Goal: Book appointment/travel/reservation

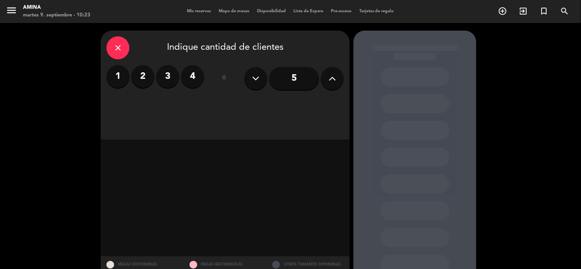
click at [198, 77] on label "4" at bounding box center [192, 76] width 23 height 23
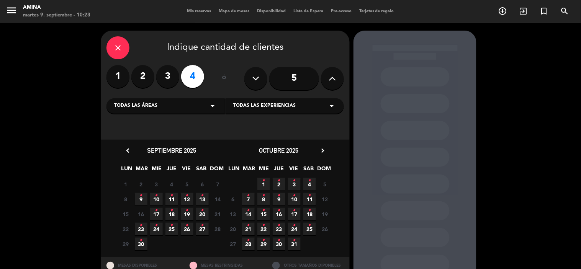
click at [142, 197] on icon "•" at bounding box center [141, 196] width 3 height 12
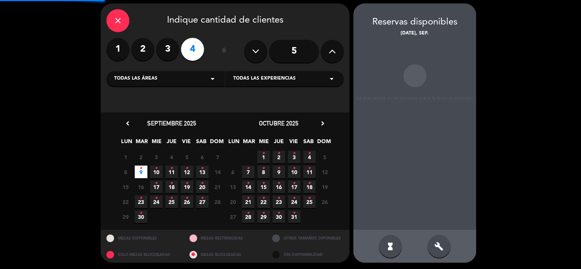
scroll to position [28, 0]
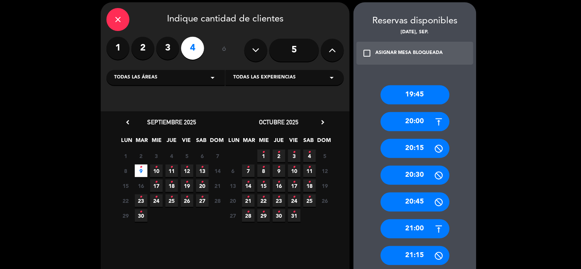
click at [424, 174] on div "20:30" at bounding box center [415, 175] width 69 height 19
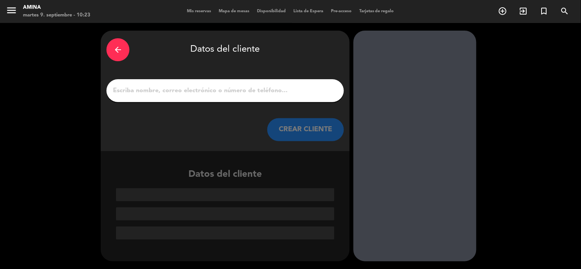
scroll to position [0, 0]
click at [279, 97] on div at bounding box center [226, 90] width 238 height 23
click at [277, 87] on input "1" at bounding box center [225, 90] width 226 height 11
paste input "[PERSON_NAME]/[PERSON_NAME]"
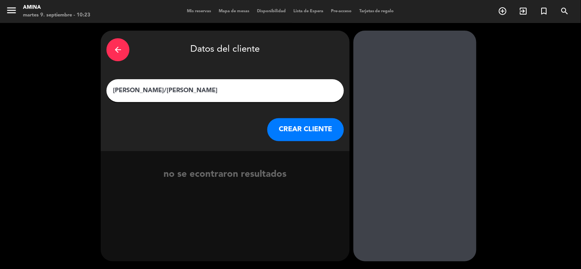
click at [154, 91] on input "[PERSON_NAME]/[PERSON_NAME]" at bounding box center [225, 90] width 226 height 11
type input "[PERSON_NAME] / [PERSON_NAME]"
click at [319, 133] on button "CREAR CLIENTE" at bounding box center [305, 129] width 77 height 23
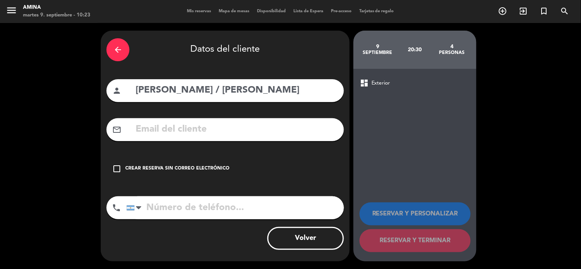
click at [202, 166] on div "Crear reserva sin correo electrónico" at bounding box center [177, 169] width 104 height 8
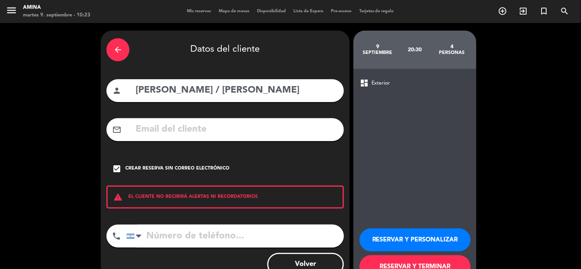
click at [451, 243] on button "RESERVAR Y PERSONALIZAR" at bounding box center [415, 240] width 111 height 23
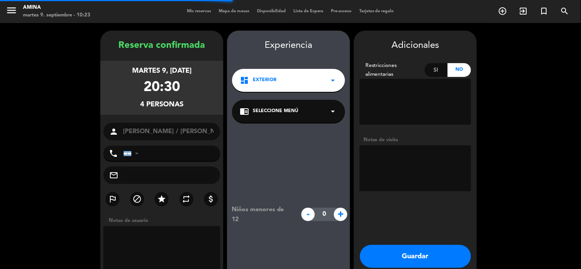
scroll to position [31, 0]
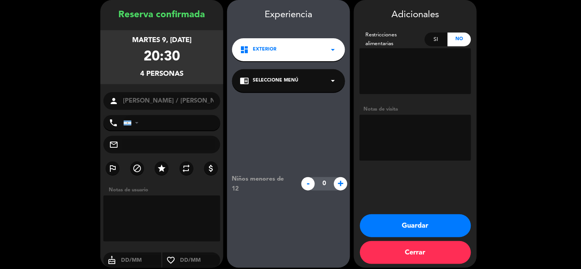
click at [435, 138] on textarea at bounding box center [416, 138] width 112 height 46
click at [390, 124] on textarea at bounding box center [416, 138] width 112 height 46
type textarea "Cupra inv + 10%off"
click at [429, 226] on button "Guardar" at bounding box center [415, 226] width 111 height 23
